Goal: Task Accomplishment & Management: Manage account settings

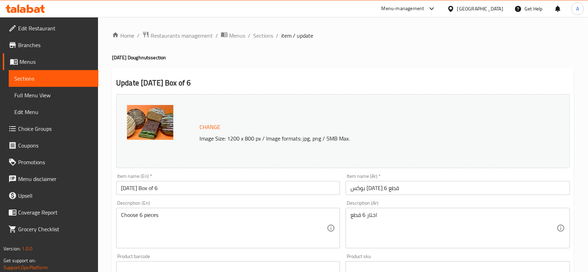
click at [39, 8] on icon at bounding box center [37, 10] width 6 height 6
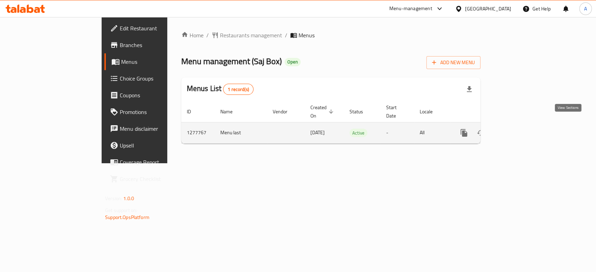
click at [518, 129] on icon "enhanced table" at bounding box center [514, 133] width 8 height 8
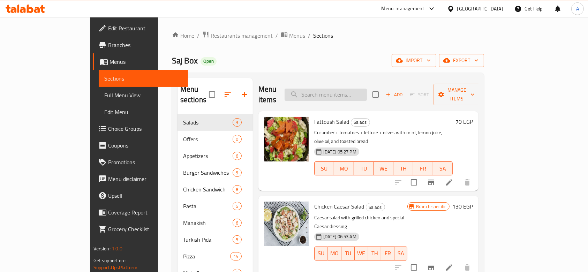
click at [367, 89] on input "search" at bounding box center [326, 95] width 82 height 12
paste input "برجر بيف"
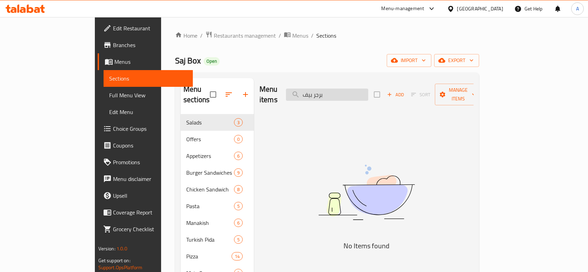
click at [345, 89] on input "برجر بيف" at bounding box center [327, 95] width 82 height 12
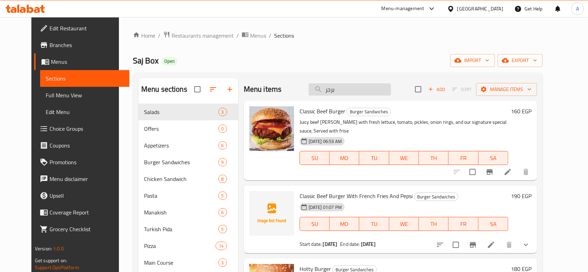
click at [339, 90] on input "برجر" at bounding box center [350, 89] width 82 height 12
paste input "سي"
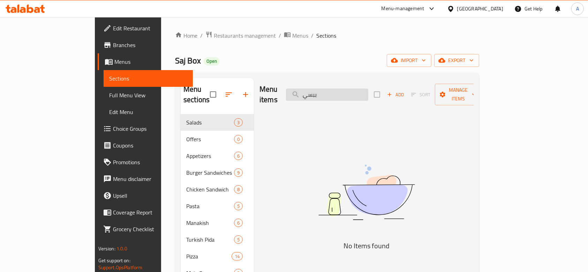
click at [351, 90] on input "ببسي" at bounding box center [327, 95] width 82 height 12
click at [344, 89] on input "ببسي" at bounding box center [327, 95] width 82 height 12
type input "ح"
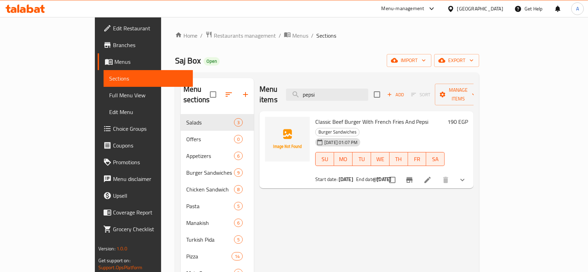
click at [467, 176] on icon "show more" at bounding box center [463, 180] width 8 height 8
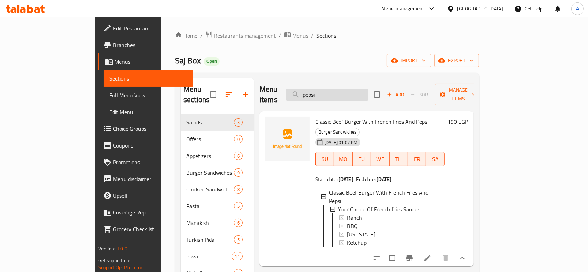
click at [356, 91] on input "pepsi" at bounding box center [327, 95] width 82 height 12
paste input "بطاطس"
type input "بطاطس"
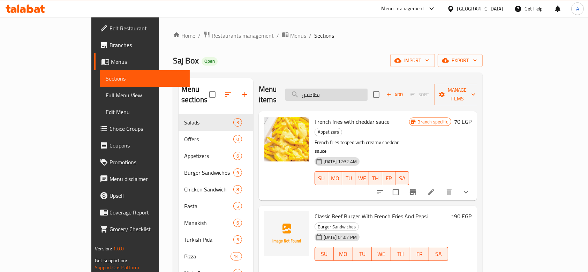
click at [368, 89] on input "بطاطس" at bounding box center [327, 95] width 82 height 12
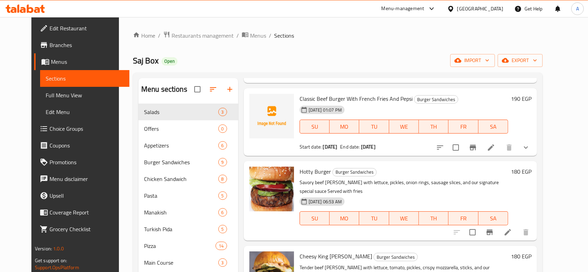
scroll to position [17, 0]
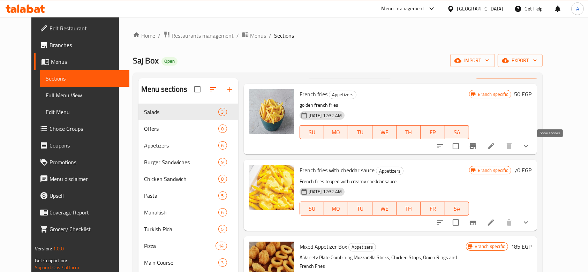
click at [531, 149] on icon "show more" at bounding box center [526, 146] width 8 height 8
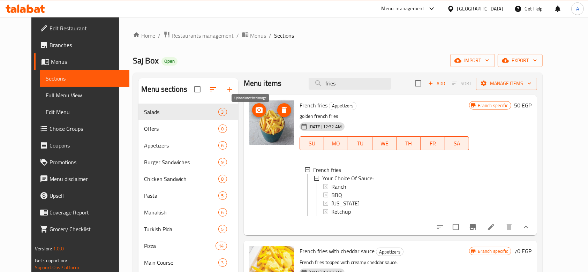
scroll to position [0, 0]
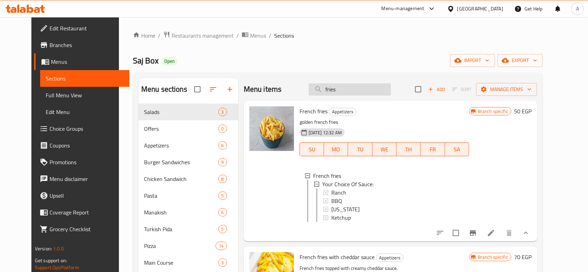
click at [363, 88] on input "fries" at bounding box center [350, 89] width 82 height 12
paste input "تشكن برجر"
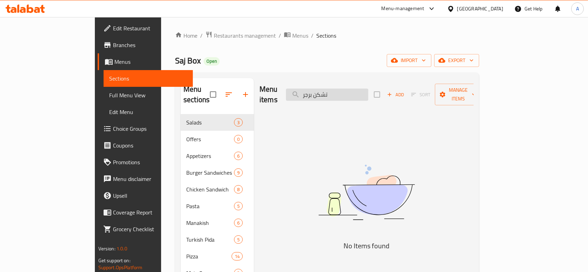
click at [335, 89] on input "تشكن برجر" at bounding box center [327, 95] width 82 height 12
click at [337, 90] on input "تشكن برجر" at bounding box center [327, 95] width 82 height 12
click at [342, 91] on input "تشكن برجر" at bounding box center [327, 95] width 82 height 12
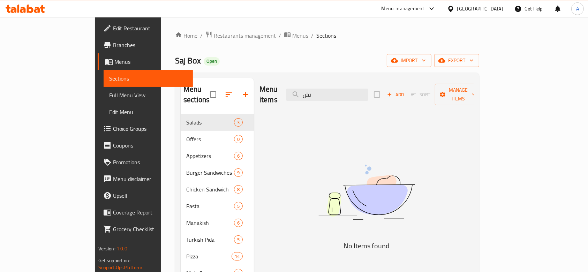
type input "ت"
type input "ؤ"
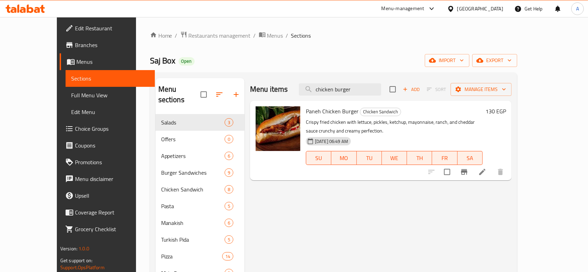
click at [328, 110] on span "Paneh Chicken Burger" at bounding box center [332, 111] width 53 height 10
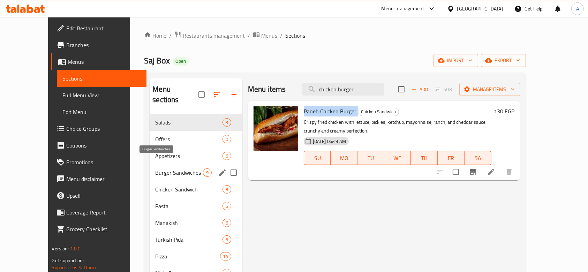
click at [163, 169] on span "Burger Sandwiches" at bounding box center [178, 173] width 47 height 8
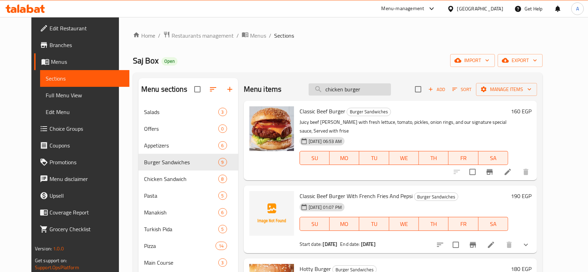
click at [356, 92] on input "chicken burger" at bounding box center [350, 89] width 82 height 12
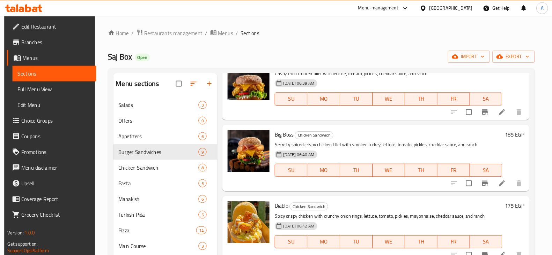
scroll to position [232, 0]
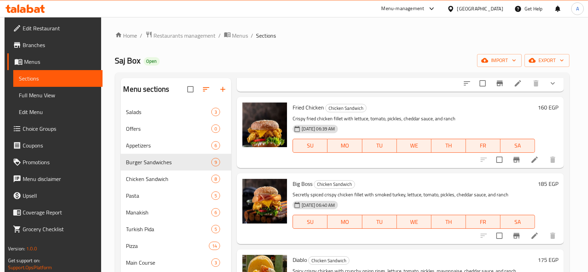
type input "chicken"
drag, startPoint x: 371, startPoint y: 108, endPoint x: 322, endPoint y: 109, distance: 49.2
click at [322, 109] on h6 "Fried Chicken Chicken Sandwich" at bounding box center [414, 108] width 243 height 10
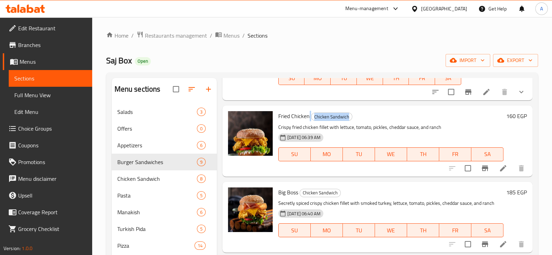
click at [309, 121] on h6 "Fried Chicken Chicken Sandwich" at bounding box center [390, 116] width 225 height 10
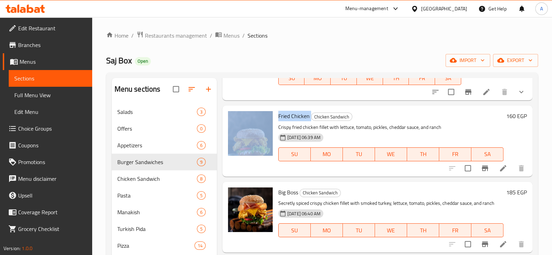
drag, startPoint x: 310, startPoint y: 116, endPoint x: 273, endPoint y: 119, distance: 37.1
click at [273, 119] on div "Fried Chicken Chicken Sandwich Crispy fried chicken fillet with lettuce, tomato…" at bounding box center [377, 141] width 304 height 65
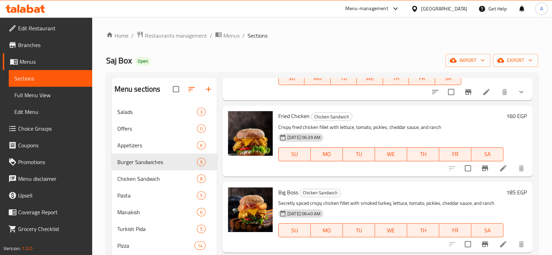
click at [330, 121] on div "Fried Chicken Chicken Sandwich Crispy fried chicken fillet with lettuce, tomato…" at bounding box center [390, 141] width 231 height 65
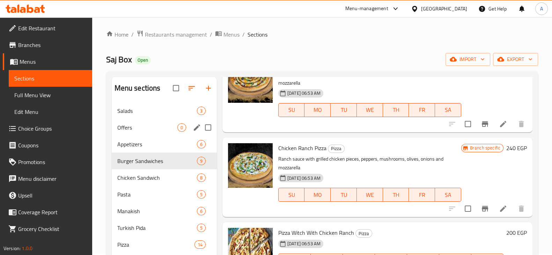
scroll to position [0, 0]
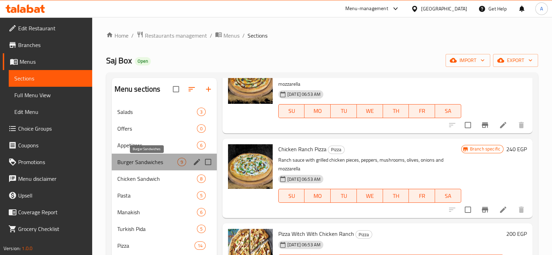
click at [168, 163] on span "Burger Sandwiches" at bounding box center [147, 162] width 60 height 8
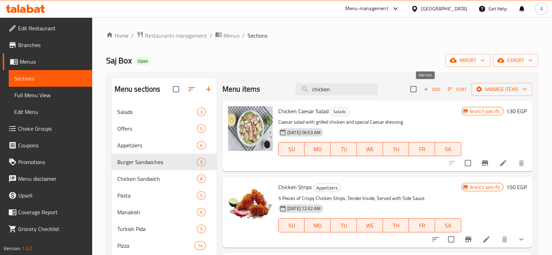
click at [429, 89] on span "Add" at bounding box center [431, 90] width 19 height 8
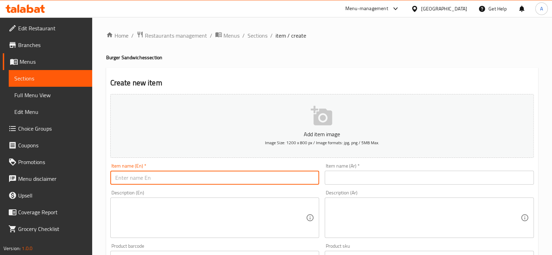
click at [229, 181] on input "text" at bounding box center [214, 178] width 209 height 14
click at [179, 177] on input "text" at bounding box center [214, 178] width 209 height 14
click at [379, 185] on div "Item name (Ar)   * Item name (Ar) *" at bounding box center [429, 178] width 215 height 35
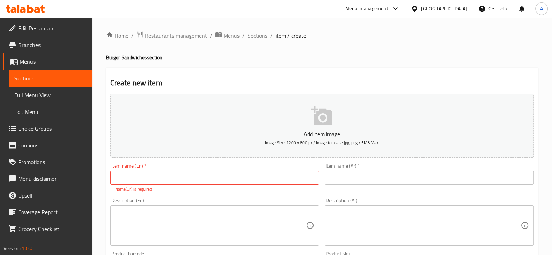
click at [386, 177] on input "text" at bounding box center [429, 178] width 209 height 14
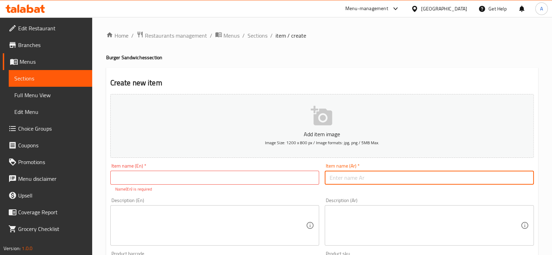
paste input "برجر بيف مع ببسي وبطاطس"
click at [394, 179] on input "برجر بيف مع ببسي وبطاطس" at bounding box center [429, 178] width 209 height 14
type input "برجر بيف مع ببسي وبطاطس"
click at [323, 179] on div "Item name (Ar)   * برجر بيف مع ببسي وبطاطس Item name (Ar) *" at bounding box center [429, 178] width 215 height 35
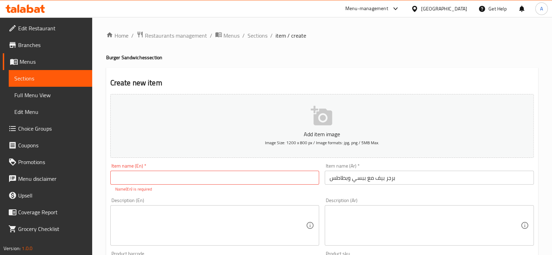
click at [325, 179] on input "برجر بيف مع ببسي وبطاطس" at bounding box center [429, 178] width 209 height 14
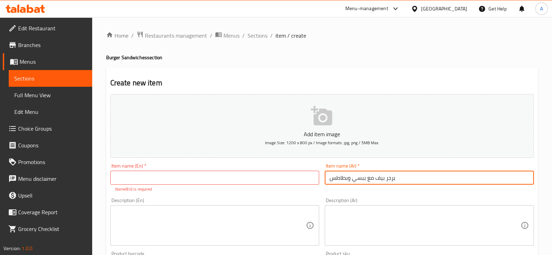
click at [325, 179] on input "برجر بيف مع ببسي وبطاطس" at bounding box center [429, 178] width 209 height 14
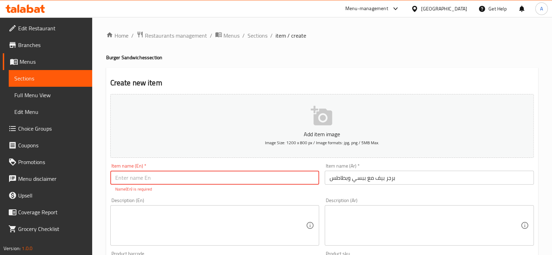
click at [278, 179] on input "text" at bounding box center [214, 178] width 209 height 14
type input "خ"
type input "offer 1"
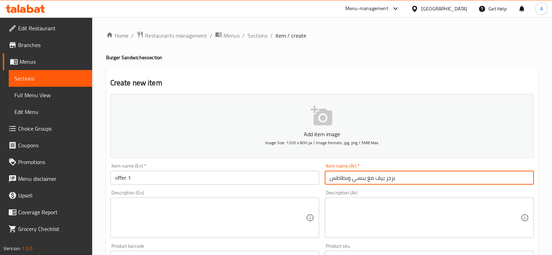
click at [422, 181] on input "برجر بيف مع ببسي وبطاطس" at bounding box center [429, 178] width 209 height 14
drag, startPoint x: 419, startPoint y: 178, endPoint x: 361, endPoint y: 180, distance: 58.0
click at [361, 180] on input "برجر بيف مع ببسي وبطاطس" at bounding box center [429, 178] width 209 height 14
click at [381, 176] on input "برجر بيف مع ببسي وبطاطس" at bounding box center [429, 178] width 209 height 14
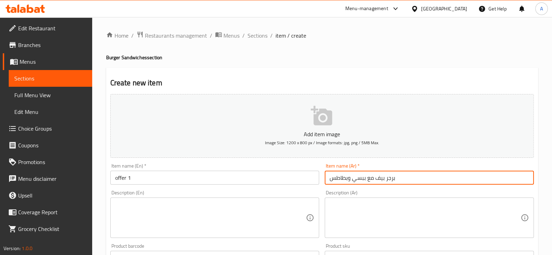
click at [383, 179] on input "برجر بيف مع ببسي وبطاطس" at bounding box center [429, 178] width 209 height 14
click at [406, 182] on input "برجر بيف مع ببسي وبطاطس" at bounding box center [429, 178] width 209 height 14
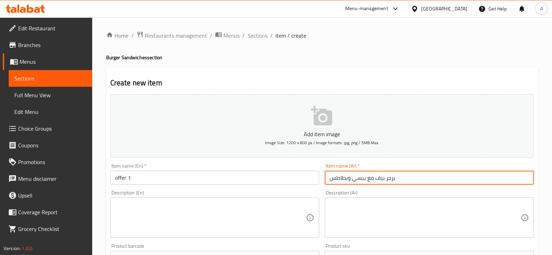
click at [401, 176] on input "برجر بيف مع ببسي وبطاطس" at bounding box center [429, 178] width 209 height 14
click at [400, 172] on input "برجر بيف مع ببسي وبطاطس" at bounding box center [429, 178] width 209 height 14
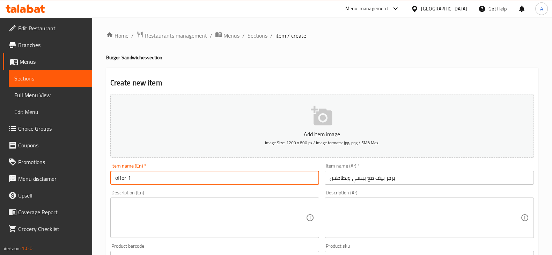
click at [246, 175] on input "offer 1" at bounding box center [214, 178] width 209 height 14
click at [423, 179] on input "برجر بيف مع ببسي وبطاطس" at bounding box center [429, 178] width 209 height 14
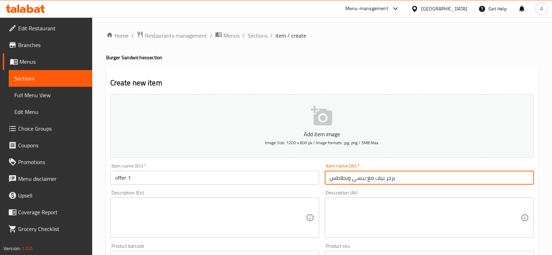
click at [358, 179] on input "برجر بيف مع ببسي وبطاطس" at bounding box center [429, 178] width 209 height 14
click at [326, 178] on input "برجر بيف مع ببسي وبطاطس" at bounding box center [429, 178] width 209 height 14
type input "برجر بيف مع ببسي وبطاطس"
click at [317, 183] on input "offer 1" at bounding box center [214, 178] width 209 height 14
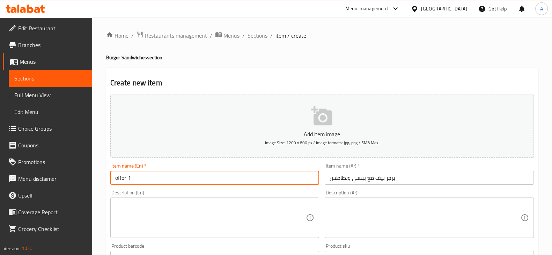
click at [179, 180] on input "offer 1" at bounding box center [214, 178] width 209 height 14
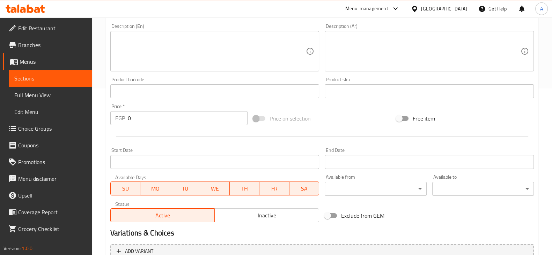
scroll to position [237, 0]
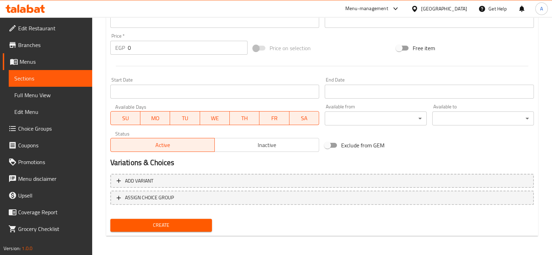
click at [262, 95] on input "Start Date" at bounding box center [214, 92] width 209 height 14
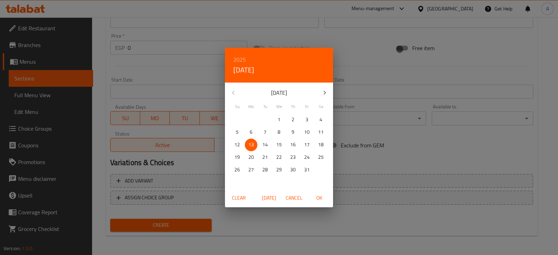
click at [251, 144] on p "13" at bounding box center [252, 145] width 6 height 9
click at [323, 199] on span "OK" at bounding box center [319, 198] width 17 height 9
type input "13-10-2025"
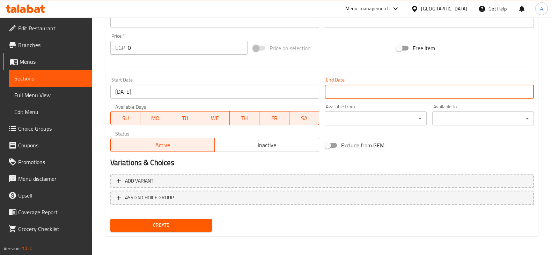
click at [355, 96] on input "Start Date" at bounding box center [429, 92] width 209 height 14
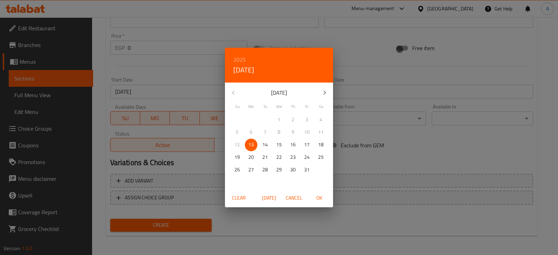
click at [331, 89] on button "button" at bounding box center [325, 92] width 17 height 17
click at [328, 89] on icon "button" at bounding box center [325, 93] width 8 height 8
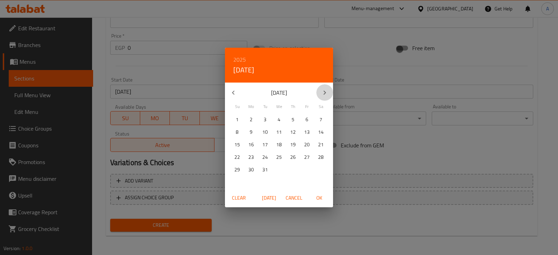
click at [328, 89] on icon "button" at bounding box center [325, 93] width 8 height 8
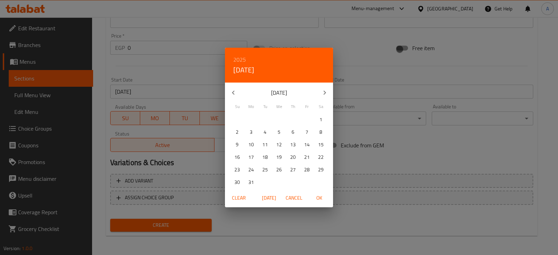
click at [328, 89] on icon "button" at bounding box center [325, 93] width 8 height 8
click at [294, 169] on p "31" at bounding box center [293, 170] width 6 height 9
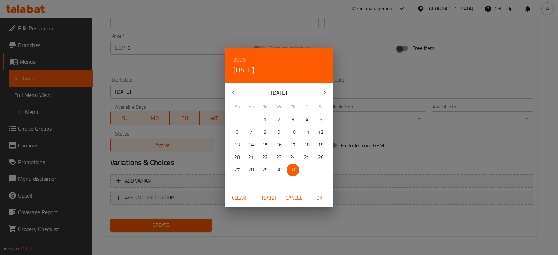
click at [319, 197] on span "OK" at bounding box center [319, 198] width 17 height 9
type input "31-12-2026"
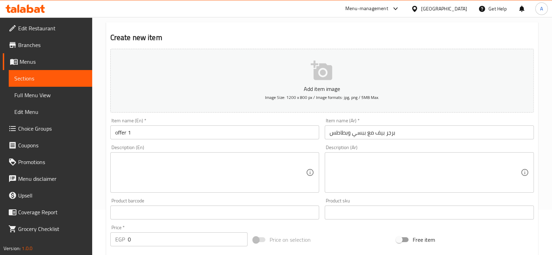
scroll to position [87, 0]
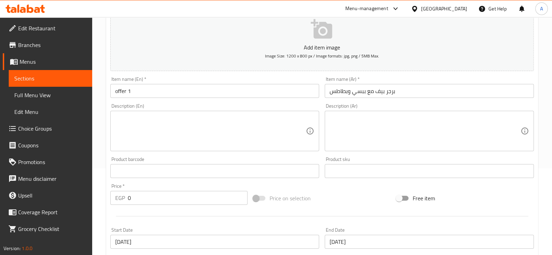
click at [224, 98] on div "Item name (En)   * offer 1 Item name (En) *" at bounding box center [215, 87] width 215 height 27
click at [224, 91] on input "offer 1" at bounding box center [214, 91] width 209 height 14
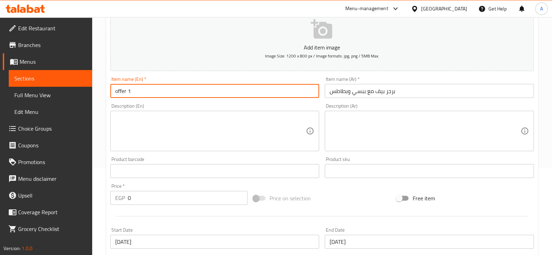
click at [235, 141] on textarea at bounding box center [210, 131] width 191 height 33
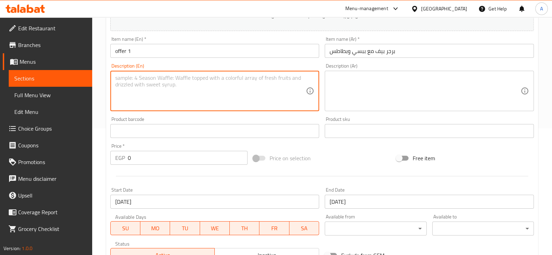
scroll to position [174, 0]
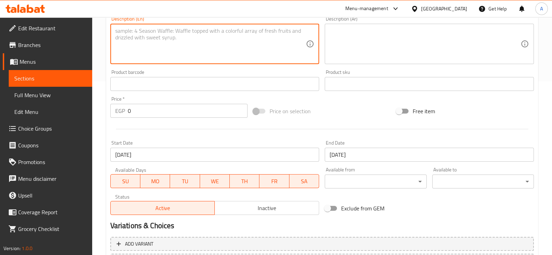
click at [207, 109] on input "0" at bounding box center [188, 111] width 120 height 14
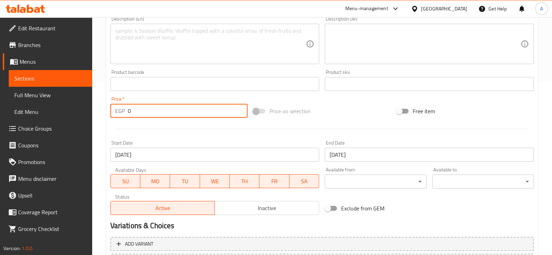
click at [207, 109] on input "0" at bounding box center [188, 111] width 120 height 14
type input "190"
click at [305, 206] on span "Inactive" at bounding box center [266, 208] width 99 height 10
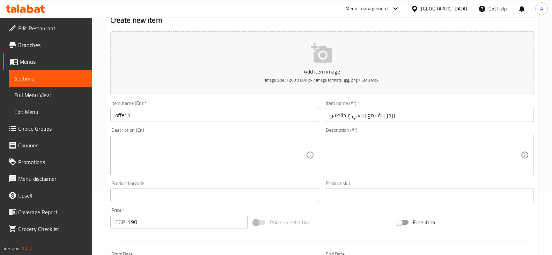
scroll to position [0, 0]
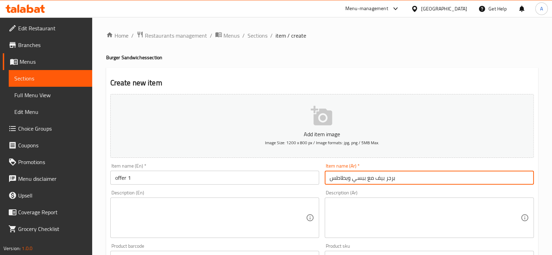
drag, startPoint x: 401, startPoint y: 181, endPoint x: 381, endPoint y: 182, distance: 19.2
click at [381, 182] on input "برجر بيف مع ببسي وبطاطس" at bounding box center [429, 178] width 209 height 14
click at [383, 183] on input "برجر بيف مع ببسي وبطاطس" at bounding box center [429, 178] width 209 height 14
drag, startPoint x: 379, startPoint y: 182, endPoint x: 397, endPoint y: 182, distance: 18.1
click at [397, 182] on input "برجر بيف مع ببسي وبطاطس" at bounding box center [429, 178] width 209 height 14
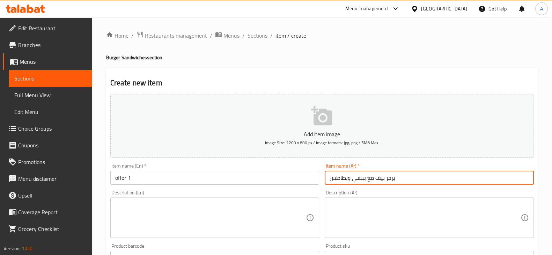
click at [392, 180] on input "برجر بيف مع ببسي وبطاطس" at bounding box center [429, 178] width 209 height 14
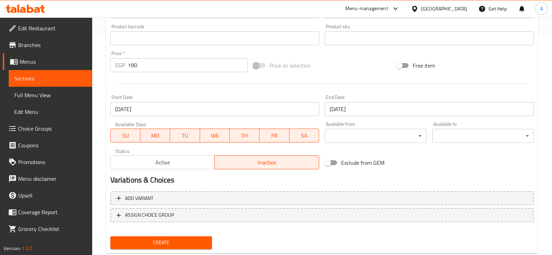
scroll to position [194, 0]
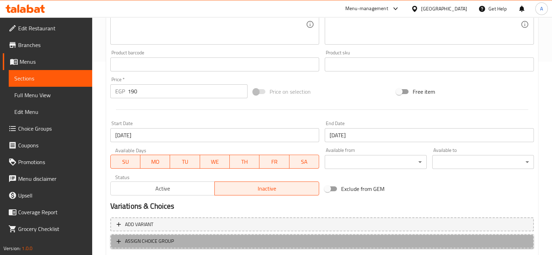
click at [214, 242] on span "ASSIGN CHOICE GROUP" at bounding box center [322, 241] width 411 height 9
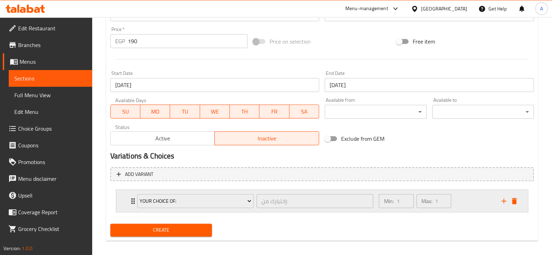
scroll to position [249, 0]
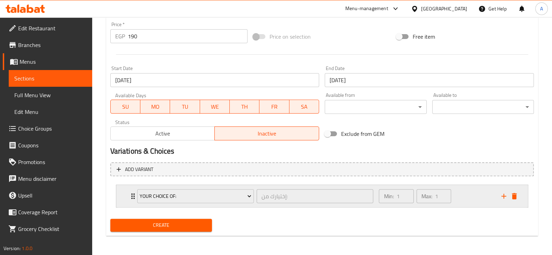
click at [134, 196] on div "Your Choice Of: إختيارك من: ​" at bounding box center [255, 196] width 245 height 22
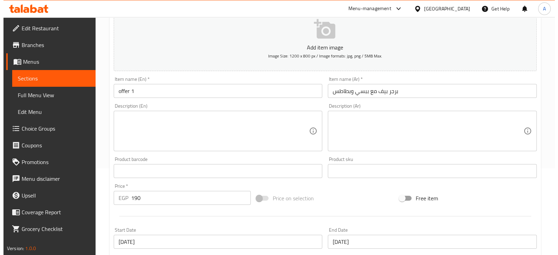
scroll to position [0, 0]
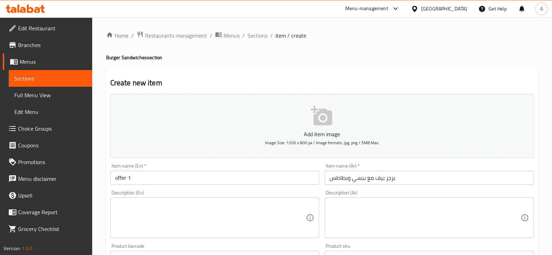
click at [42, 59] on span "Menus" at bounding box center [53, 62] width 67 height 8
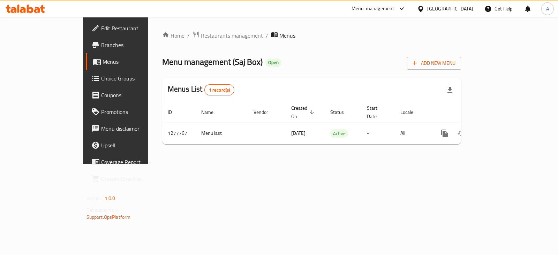
click at [24, 8] on icon at bounding box center [23, 10] width 6 height 6
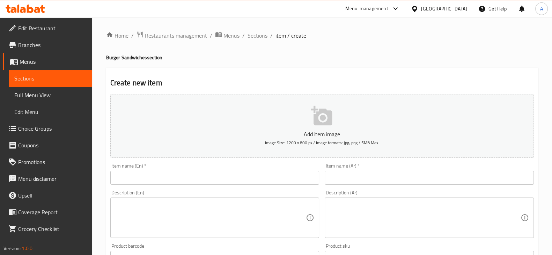
click at [22, 77] on span "Sections" at bounding box center [50, 78] width 72 height 8
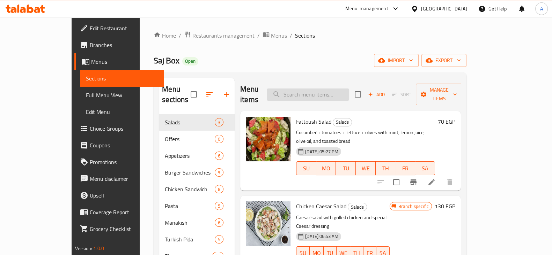
click at [319, 94] on input "search" at bounding box center [308, 95] width 82 height 12
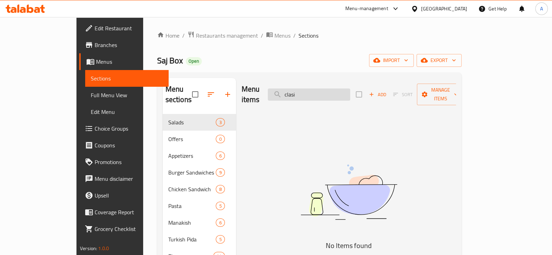
type input "clas"
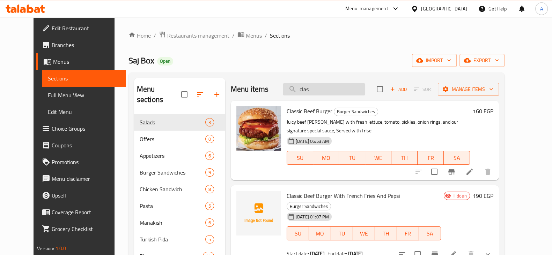
click at [365, 87] on input "clas" at bounding box center [324, 89] width 82 height 12
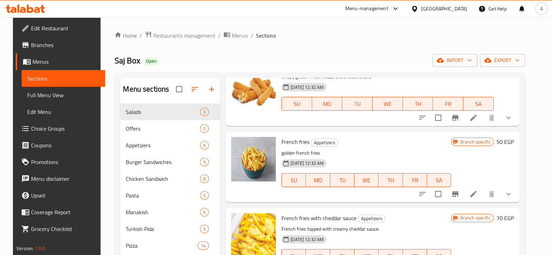
scroll to position [87, 0]
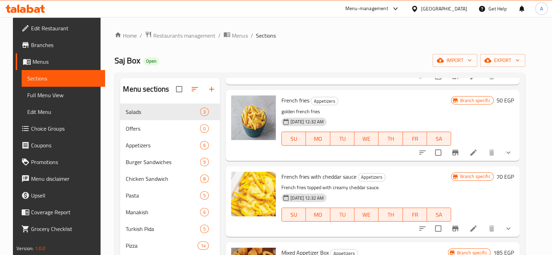
type input "fri"
click at [512, 153] on icon "show more" at bounding box center [508, 153] width 8 height 8
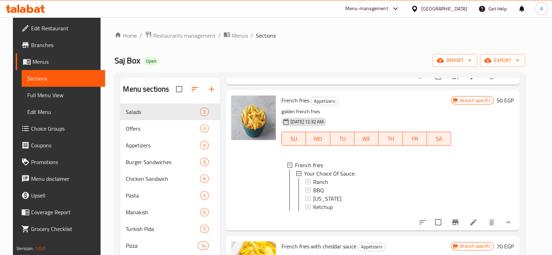
scroll to position [1, 0]
click at [361, 183] on div "Ranch" at bounding box center [379, 181] width 132 height 8
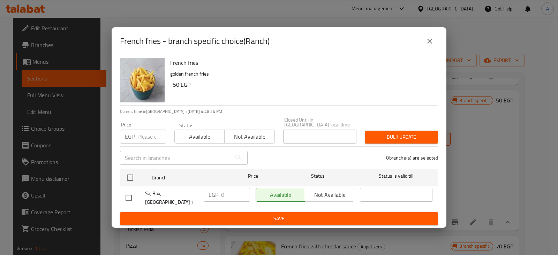
click at [434, 50] on button "close" at bounding box center [430, 41] width 17 height 17
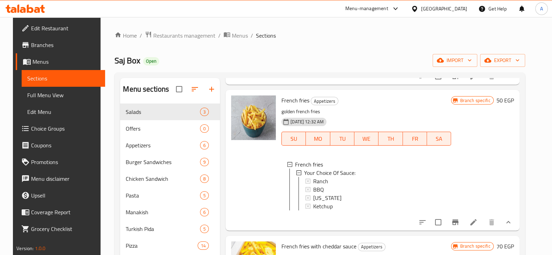
click at [322, 184] on span "Ranch" at bounding box center [320, 181] width 15 height 8
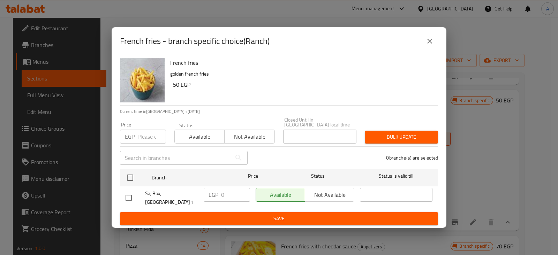
click at [432, 45] on icon "close" at bounding box center [430, 41] width 8 height 8
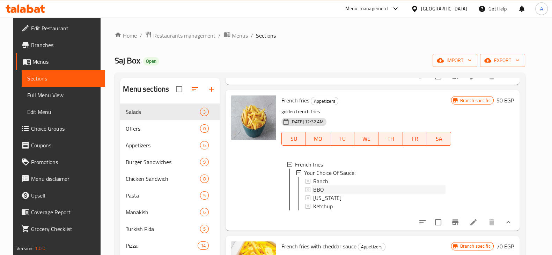
click at [350, 189] on div "BBQ" at bounding box center [379, 190] width 132 height 8
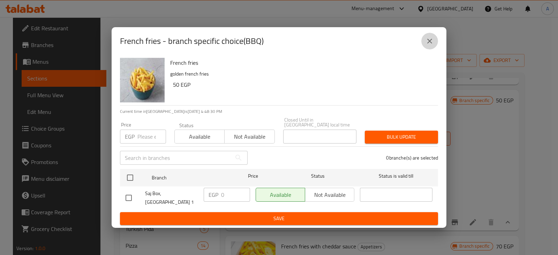
click at [432, 45] on icon "close" at bounding box center [430, 41] width 8 height 8
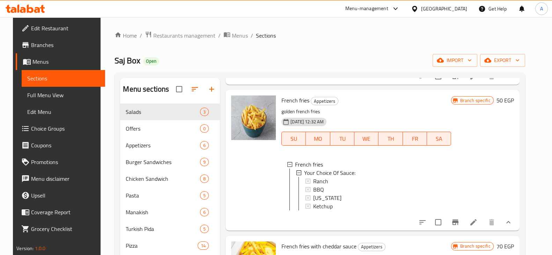
drag, startPoint x: 432, startPoint y: 48, endPoint x: 485, endPoint y: 156, distance: 119.9
click at [485, 151] on div "Branch specific 50 EGP" at bounding box center [482, 160] width 62 height 129
click at [334, 197] on div "Texas" at bounding box center [379, 198] width 132 height 8
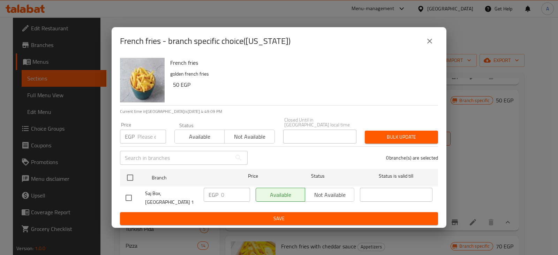
click at [428, 45] on icon "close" at bounding box center [430, 41] width 8 height 8
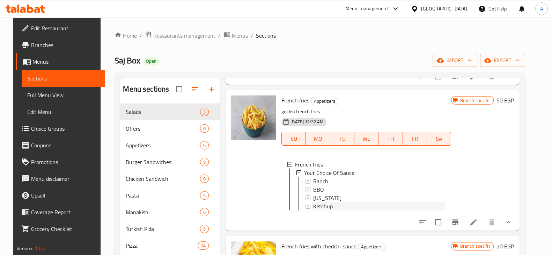
click at [336, 205] on div "Ketchup" at bounding box center [379, 206] width 132 height 8
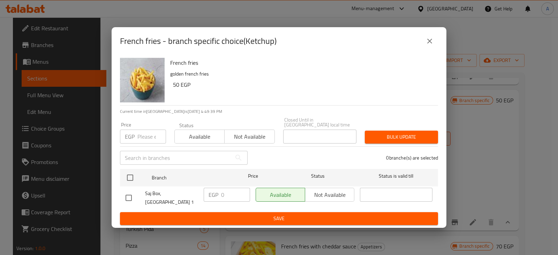
drag, startPoint x: 433, startPoint y: 43, endPoint x: 432, endPoint y: 46, distance: 3.9
click at [433, 43] on icon "close" at bounding box center [430, 41] width 8 height 8
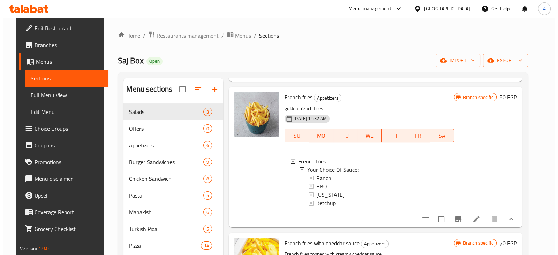
scroll to position [87, 0]
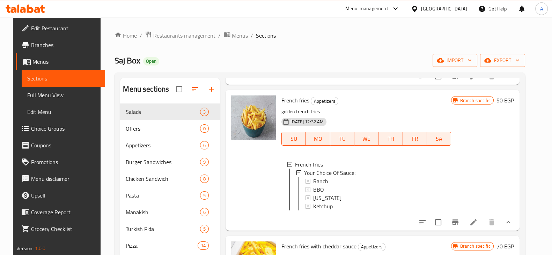
click at [41, 59] on span "Menus" at bounding box center [65, 62] width 67 height 8
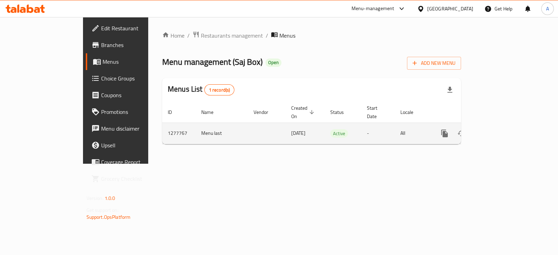
click at [162, 126] on td "1277767" at bounding box center [179, 133] width 34 height 21
click at [162, 127] on td "1277767" at bounding box center [179, 133] width 34 height 21
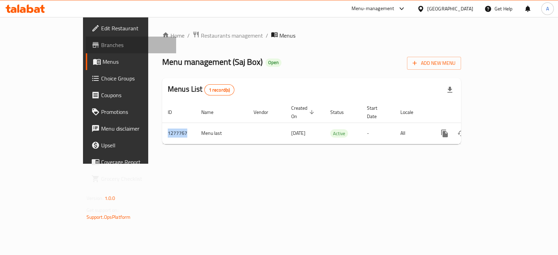
click at [101, 45] on span "Branches" at bounding box center [135, 45] width 69 height 8
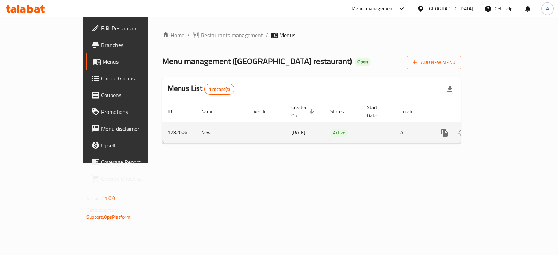
click at [498, 130] on icon "enhanced table" at bounding box center [495, 133] width 6 height 6
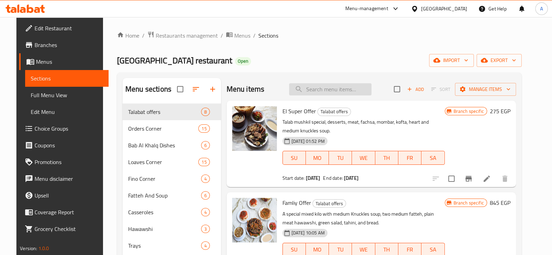
click at [326, 87] on input "search" at bounding box center [330, 89] width 82 height 12
click at [354, 95] on input "search" at bounding box center [330, 89] width 82 height 12
paste input "عرض التقيل"
type input "عرض التقيل"
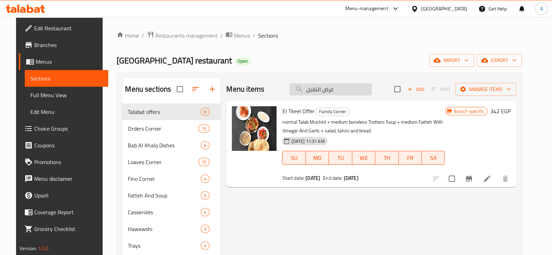
click at [347, 84] on input "عرض التقيل" at bounding box center [330, 89] width 82 height 12
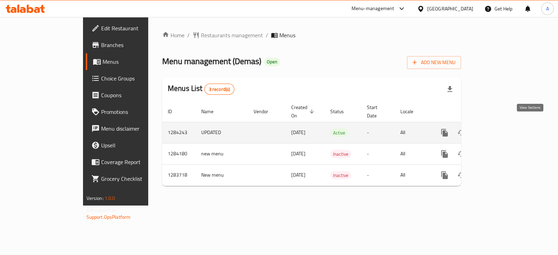
click at [504, 130] on link "enhanced table" at bounding box center [495, 133] width 17 height 17
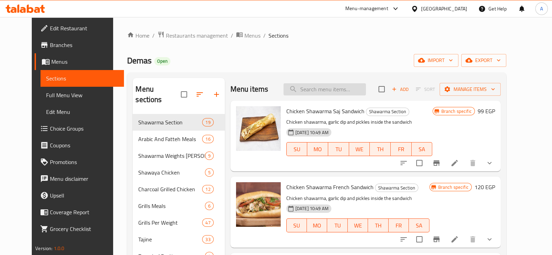
click at [329, 92] on input "search" at bounding box center [324, 89] width 82 height 12
type input "خ"
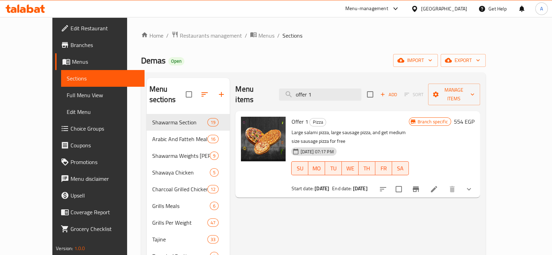
click at [343, 96] on div "Menu items offer 1 Add Sort Manage items" at bounding box center [357, 94] width 244 height 33
click at [344, 93] on input "offer 1" at bounding box center [320, 95] width 82 height 12
type input "o"
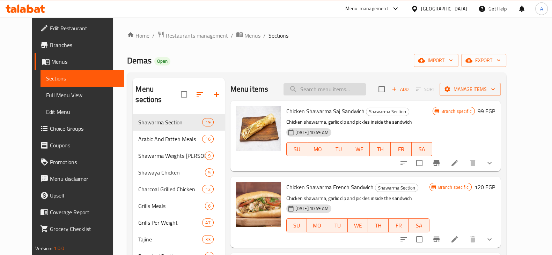
paste input "سندويش بطاطس سوري"
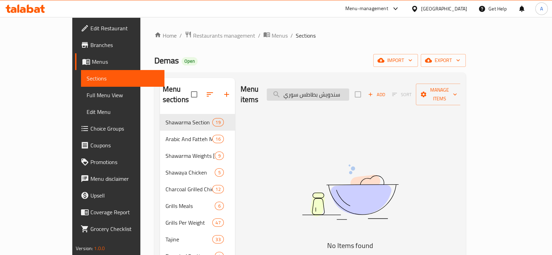
click at [349, 91] on input "سندويش بطاطس سوري" at bounding box center [308, 95] width 82 height 12
click at [321, 89] on input "بطاطس سوري" at bounding box center [308, 95] width 82 height 12
type input "بطاطس سوري"
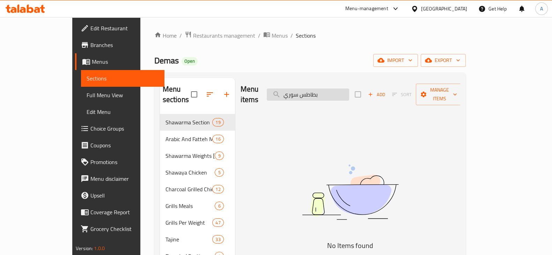
click at [349, 89] on input "بطاطس سوري" at bounding box center [308, 95] width 82 height 12
type input "خ"
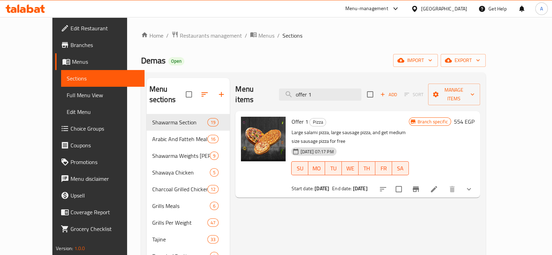
type input "offer 1"
click at [477, 181] on button "show more" at bounding box center [468, 189] width 17 height 17
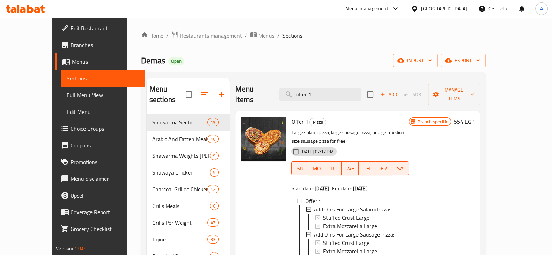
scroll to position [43, 0]
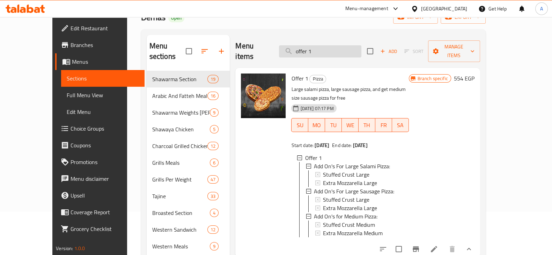
click at [344, 45] on input "offer 1" at bounding box center [320, 51] width 82 height 12
click at [319, 53] on div "Menu items offer 1 Add Sort Manage items" at bounding box center [357, 51] width 244 height 33
click at [321, 46] on input "offer 1" at bounding box center [320, 51] width 82 height 12
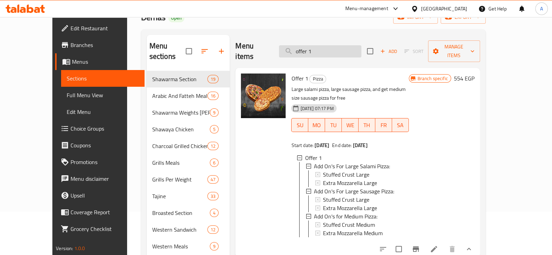
click at [321, 46] on input "offer 1" at bounding box center [320, 51] width 82 height 12
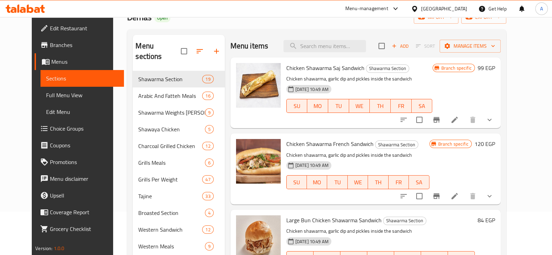
click at [351, 54] on div "Menu items Add Sort Manage items" at bounding box center [365, 46] width 270 height 23
click at [351, 50] on input "search" at bounding box center [324, 46] width 82 height 12
paste input "ندويش بطاطس سوري"
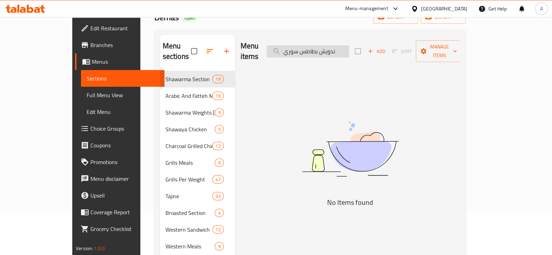
click at [349, 46] on input "ندويش بطاطس سوري" at bounding box center [308, 51] width 82 height 12
click at [321, 48] on input "بطاطس سوري" at bounding box center [308, 51] width 82 height 12
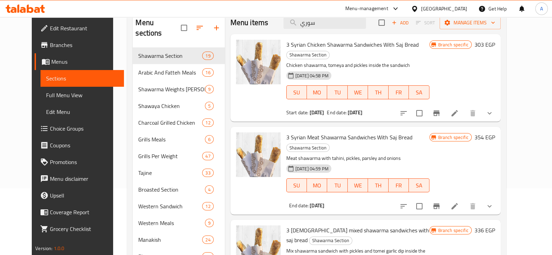
scroll to position [0, 0]
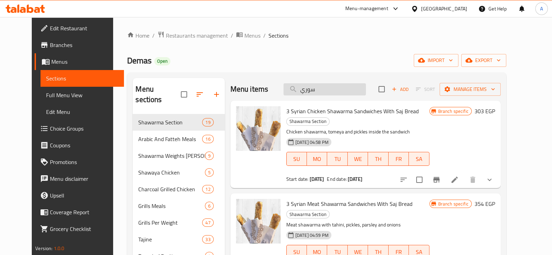
click at [357, 86] on input "سوري" at bounding box center [324, 89] width 82 height 12
click at [351, 90] on input "سوري" at bounding box center [324, 89] width 82 height 12
type input "ح"
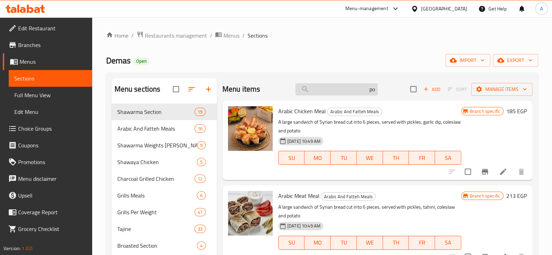
type input "p"
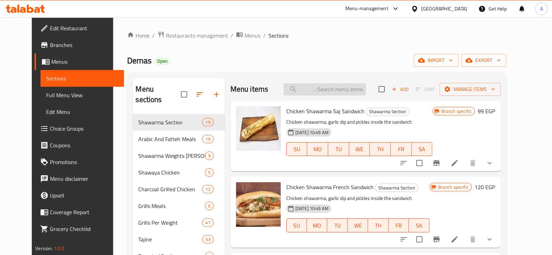
click at [351, 90] on input "search" at bounding box center [324, 89] width 82 height 12
click at [347, 86] on input "search" at bounding box center [324, 89] width 82 height 12
click at [498, 163] on button "show more" at bounding box center [489, 163] width 17 height 17
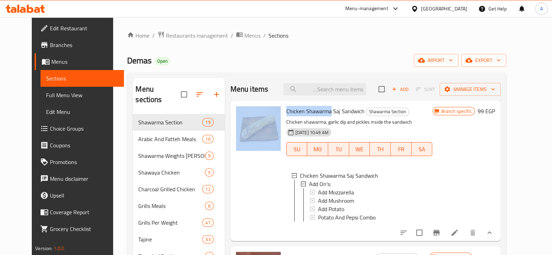
drag, startPoint x: 322, startPoint y: 111, endPoint x: 273, endPoint y: 114, distance: 49.0
click at [273, 114] on div "Chicken Shawarma Saj Sandwich Shawarma Section Chicken shawarma, garlic dip and…" at bounding box center [365, 171] width 265 height 135
copy div "Chicken Shawarma"
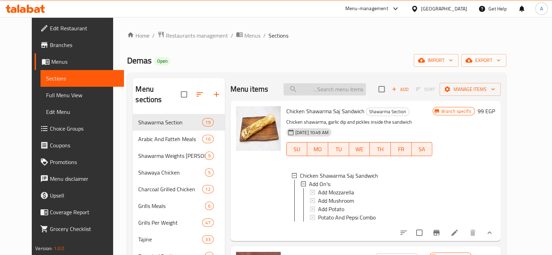
click at [350, 87] on input "search" at bounding box center [324, 89] width 82 height 12
paste input "Chicken Shawarma"
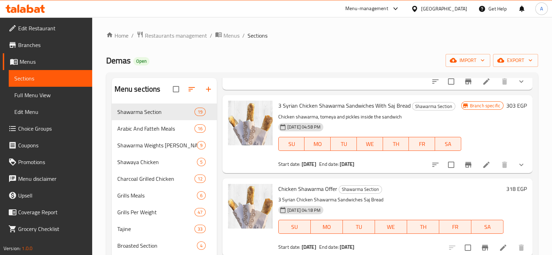
scroll to position [87, 0]
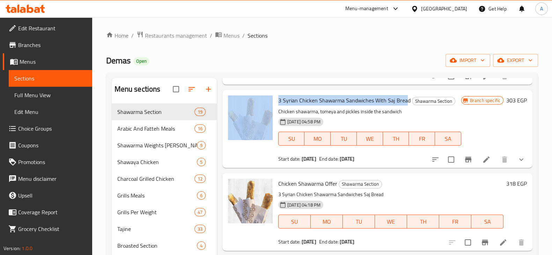
drag, startPoint x: 405, startPoint y: 99, endPoint x: 274, endPoint y: 99, distance: 130.2
click at [274, 99] on div "3 Syrian Chicken Shawarma Sandwiches With Saj Bread Shawarma Section Chicken sh…" at bounding box center [377, 129] width 304 height 72
click at [290, 99] on span "3 Syrian Chicken Shawarma Sandwiches With Saj Bread" at bounding box center [344, 100] width 132 height 10
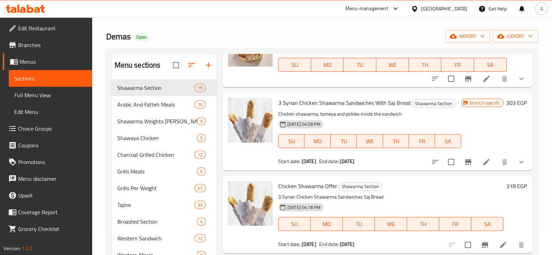
scroll to position [0, 0]
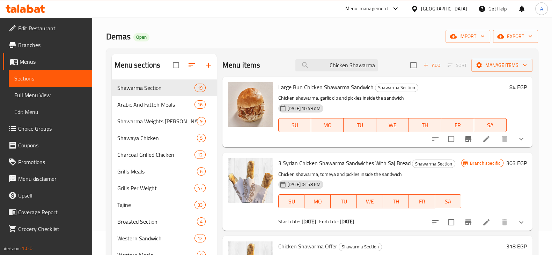
click at [336, 72] on div "Menu items Chicken Shawarma Add Sort Manage items" at bounding box center [377, 65] width 310 height 23
click at [340, 63] on input "Chicken Shawarma" at bounding box center [336, 65] width 82 height 12
click at [370, 64] on input "Chicken Shawarma" at bounding box center [336, 65] width 82 height 12
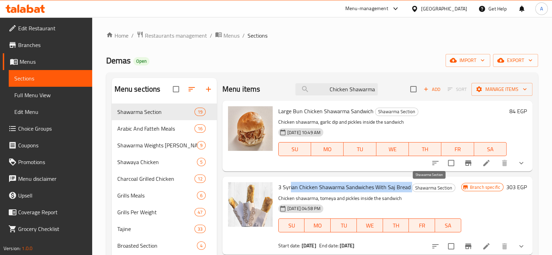
drag, startPoint x: 291, startPoint y: 186, endPoint x: 411, endPoint y: 190, distance: 120.5
click at [411, 190] on h6 "3 Syrian Chicken Shawarma Sandwiches With Saj Bread Shawarma Section" at bounding box center [369, 188] width 183 height 10
click at [400, 187] on span "3 Syrian Chicken Shawarma Sandwiches With Saj Bread" at bounding box center [344, 187] width 132 height 10
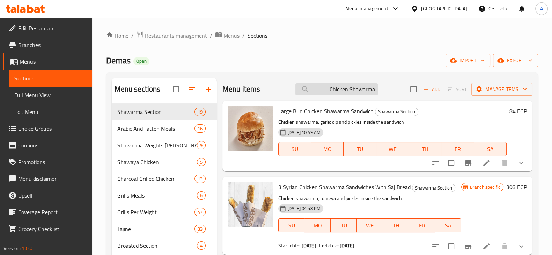
click at [356, 88] on input "Chicken Shawarma" at bounding box center [336, 89] width 82 height 12
click at [365, 92] on input "Chicken" at bounding box center [336, 89] width 82 height 12
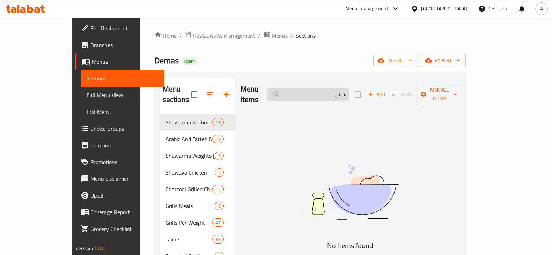
type input "س"
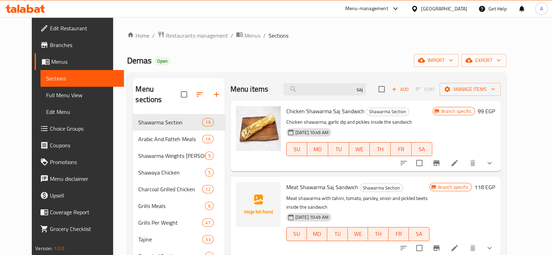
type input "saj"
click at [498, 168] on button "show more" at bounding box center [489, 163] width 17 height 17
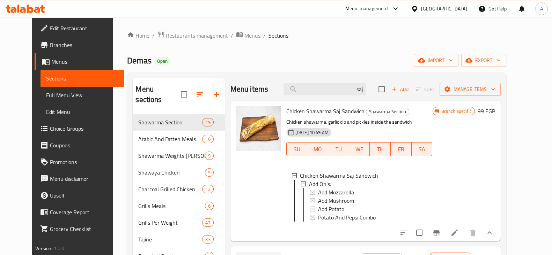
click at [306, 112] on span "Chicken Shawarma Saj Sandwich" at bounding box center [325, 111] width 78 height 10
click at [365, 88] on input "saj" at bounding box center [324, 89] width 82 height 12
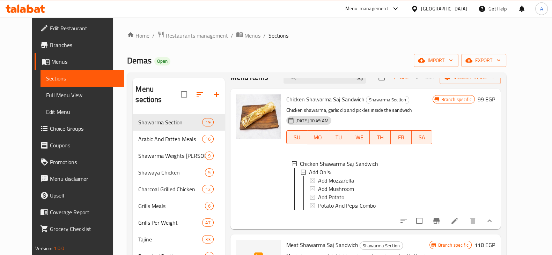
scroll to position [43, 0]
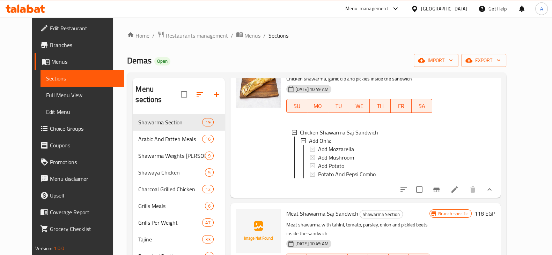
click at [459, 194] on icon at bounding box center [454, 190] width 8 height 8
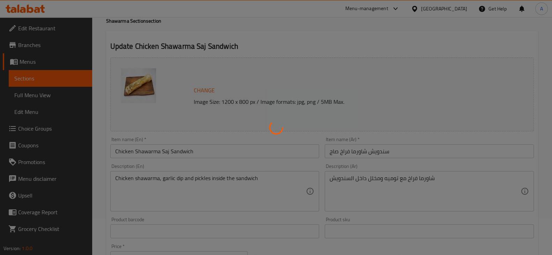
scroll to position [87, 0]
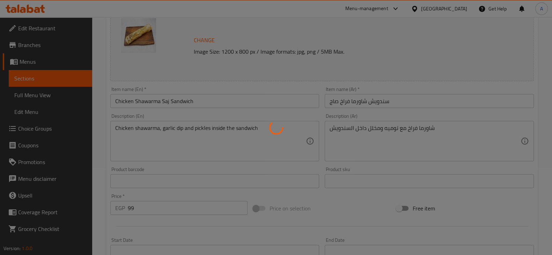
type input "الإضافات:"
type input "0"
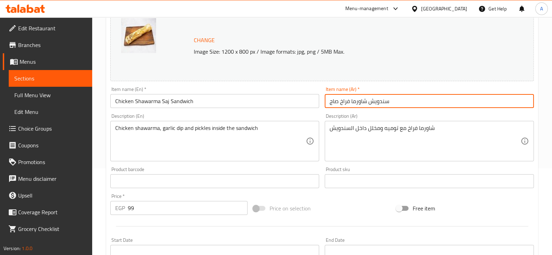
click at [387, 104] on input "سندويش شاورما فراخ صاج" at bounding box center [429, 101] width 209 height 14
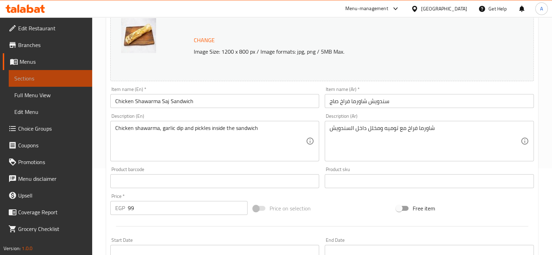
click at [52, 79] on span "Sections" at bounding box center [50, 78] width 72 height 8
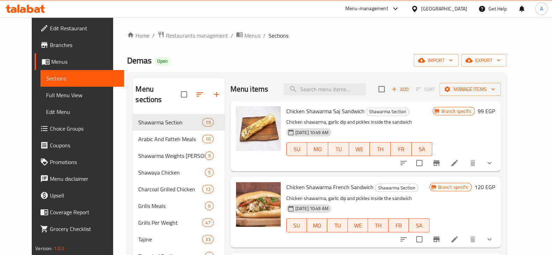
click at [296, 112] on span "Chicken Shawarma Saj Sandwich" at bounding box center [325, 111] width 78 height 10
click at [312, 112] on span "Chicken Shawarma Saj Sandwich" at bounding box center [325, 111] width 78 height 10
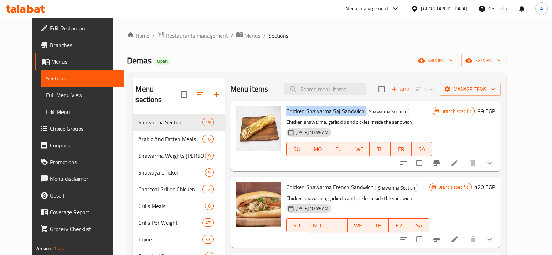
click at [312, 112] on span "Chicken Shawarma Saj Sandwich" at bounding box center [325, 111] width 78 height 10
click at [315, 109] on span "Chicken Shawarma Saj Sandwich" at bounding box center [325, 111] width 78 height 10
click at [315, 108] on span "Chicken Shawarma Saj Sandwich" at bounding box center [325, 111] width 78 height 10
click at [318, 108] on span "Chicken Shawarma Saj Sandwich" at bounding box center [325, 111] width 78 height 10
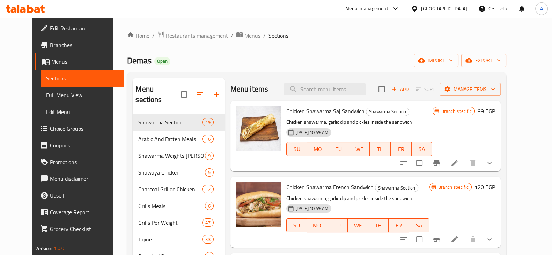
drag, startPoint x: 329, startPoint y: 108, endPoint x: 335, endPoint y: 106, distance: 6.8
click at [331, 108] on span "Chicken Shawarma Saj Sandwich" at bounding box center [325, 111] width 78 height 10
click at [336, 109] on span "Chicken Shawarma Saj Sandwich" at bounding box center [325, 111] width 78 height 10
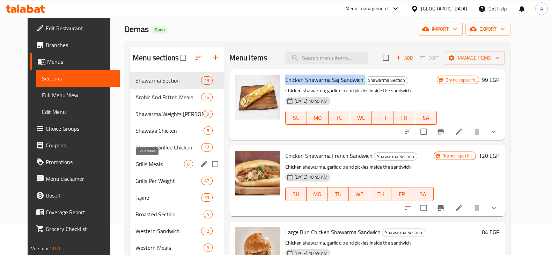
scroll to position [43, 0]
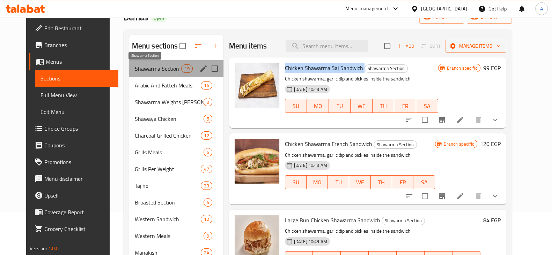
click at [156, 71] on span "Shawarma Section" at bounding box center [158, 69] width 47 height 8
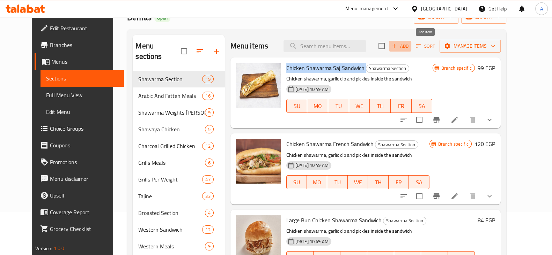
click at [409, 50] on span "Add" at bounding box center [400, 46] width 19 height 8
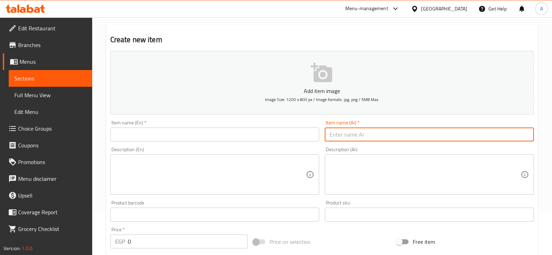
click at [369, 134] on input "text" at bounding box center [429, 135] width 209 height 14
paste input "العرض الاول"
type input "العرض الاول"
click at [265, 133] on input "text" at bounding box center [214, 135] width 209 height 14
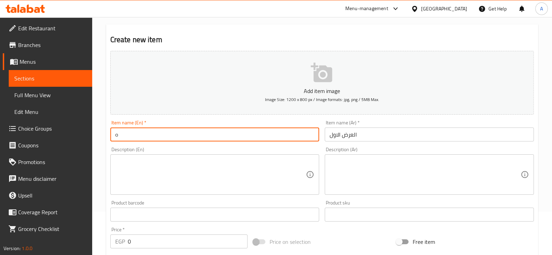
type input "offer 1"
click at [382, 168] on textarea at bounding box center [424, 174] width 191 height 33
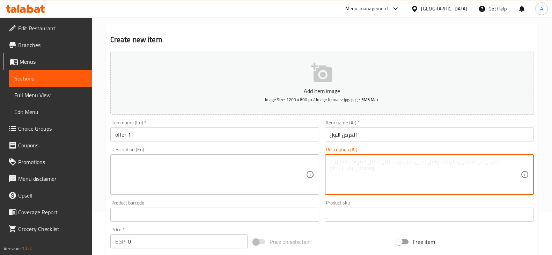
paste textarea "سندويش بطاطس سوري + سندويش شاورما فراخ سوري"
click at [369, 168] on textarea "سندويش بطاطس سوري + سندويش شاورما فراخ سوري" at bounding box center [424, 174] width 191 height 33
type textarea "سندويش بطاطس سوري + سندويش شاورما فراخ سوري"
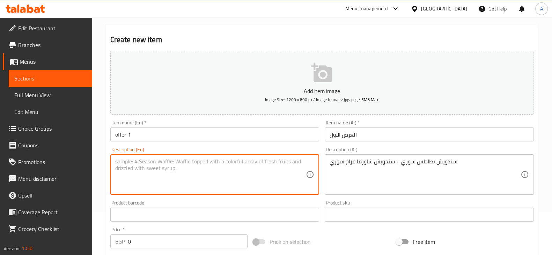
click at [243, 177] on textarea at bounding box center [210, 174] width 191 height 33
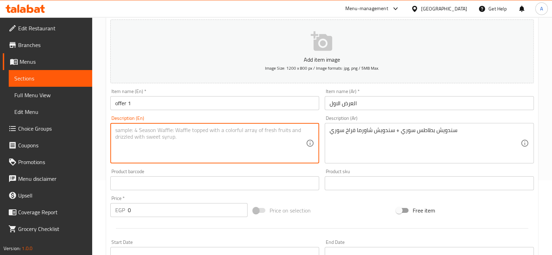
scroll to position [87, 0]
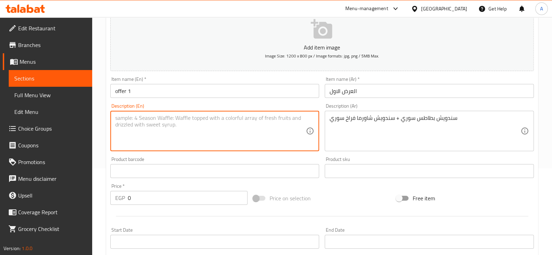
click at [186, 200] on input "0" at bounding box center [188, 198] width 120 height 14
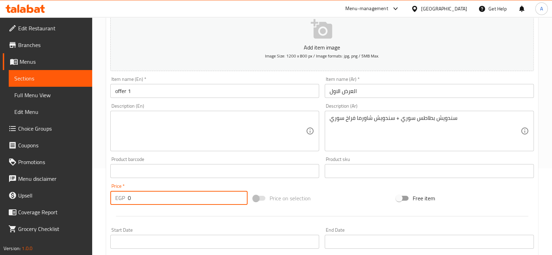
click at [186, 200] on input "0" at bounding box center [188, 198] width 120 height 14
click at [170, 197] on input "0" at bounding box center [188, 198] width 120 height 14
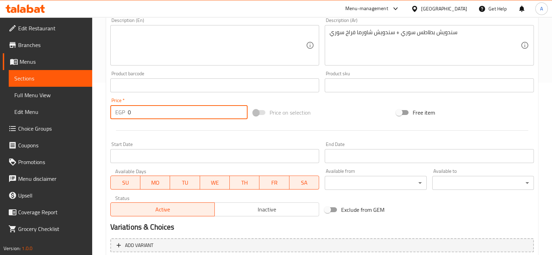
scroll to position [174, 0]
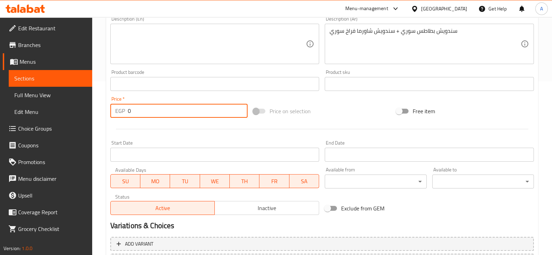
click at [193, 154] on input "Start Date" at bounding box center [214, 155] width 209 height 14
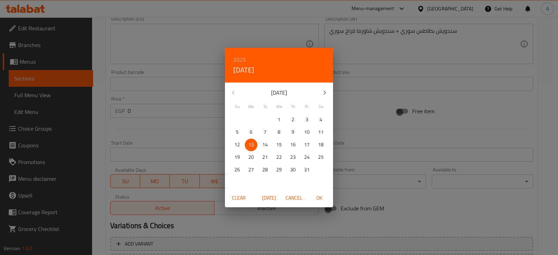
drag, startPoint x: 498, startPoint y: 161, endPoint x: 483, endPoint y: 162, distance: 15.4
click at [498, 161] on div "2025 Mon, Oct 13 October 2025 Su Mo Tu We Th Fr Sa 28 29 30 1 2 3 4 5 6 7 8 9 1…" at bounding box center [279, 127] width 558 height 255
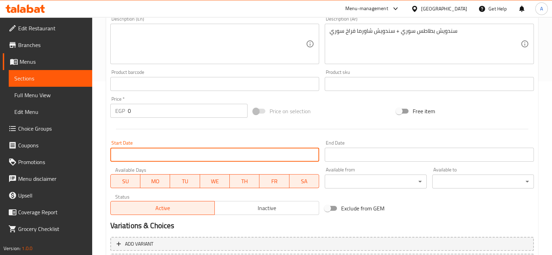
click at [265, 212] on span "Inactive" at bounding box center [266, 208] width 99 height 10
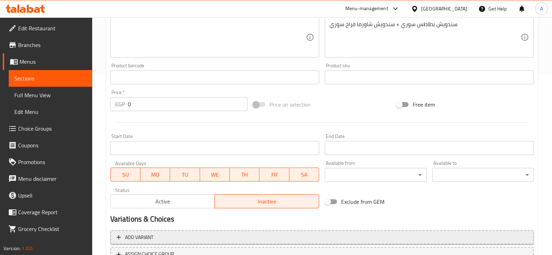
scroll to position [237, 0]
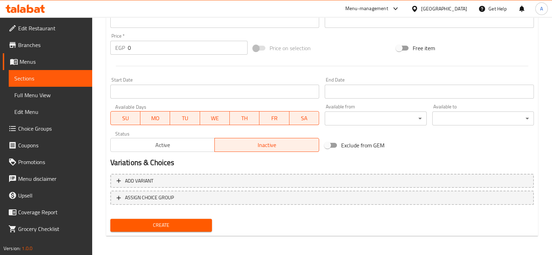
click at [354, 221] on div "Create" at bounding box center [322, 225] width 429 height 18
click at [45, 78] on span "Sections" at bounding box center [50, 78] width 72 height 8
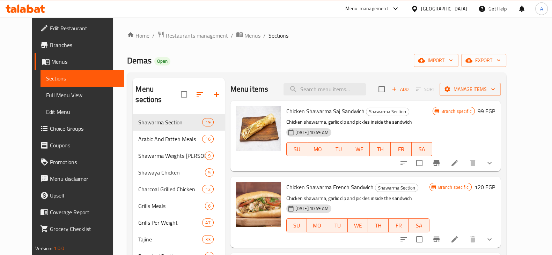
click at [498, 159] on button "show more" at bounding box center [489, 163] width 17 height 17
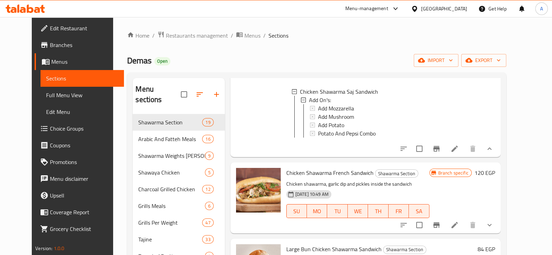
scroll to position [87, 0]
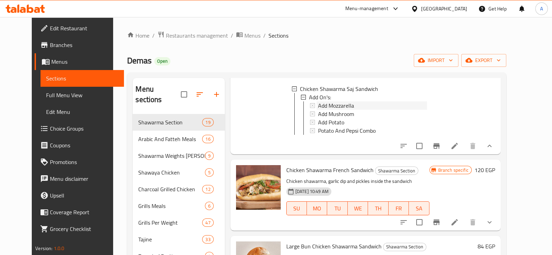
click at [351, 109] on div "Add Mozzarella" at bounding box center [372, 106] width 109 height 8
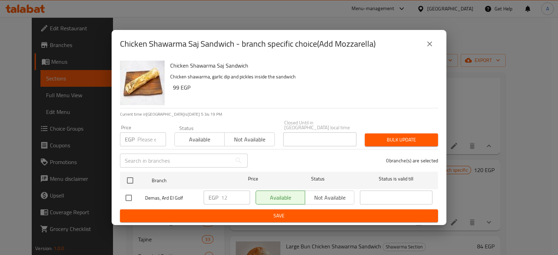
click at [198, 50] on h2 "Chicken Shawarma Saj Sandwich - branch specific choice(Add Mozzarella)" at bounding box center [248, 43] width 256 height 11
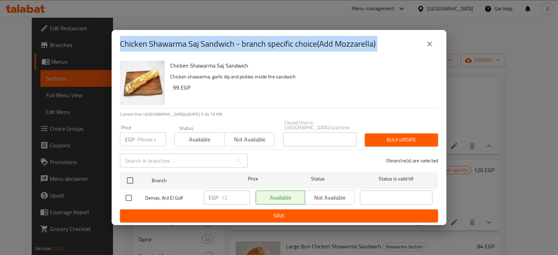
click at [198, 50] on h2 "Chicken Shawarma Saj Sandwich - branch specific choice(Add Mozzarella)" at bounding box center [248, 43] width 256 height 11
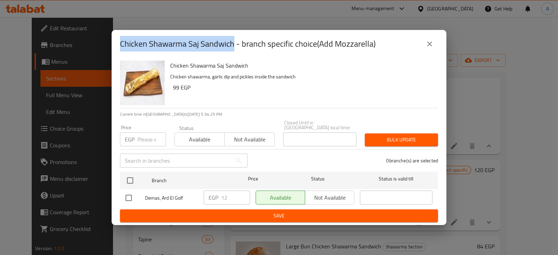
drag, startPoint x: 235, startPoint y: 49, endPoint x: 89, endPoint y: 44, distance: 146.0
click at [89, 44] on div "Chicken Shawarma Saj Sandwich - branch specific choice(Add Mozzarella) Chicken …" at bounding box center [279, 127] width 558 height 255
click at [434, 47] on button "close" at bounding box center [430, 44] width 17 height 17
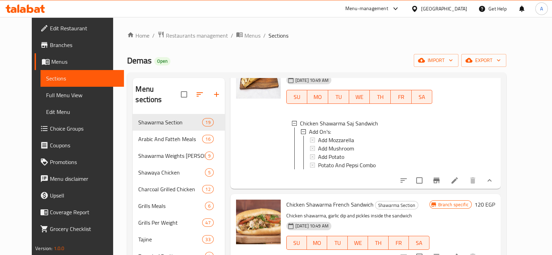
scroll to position [0, 0]
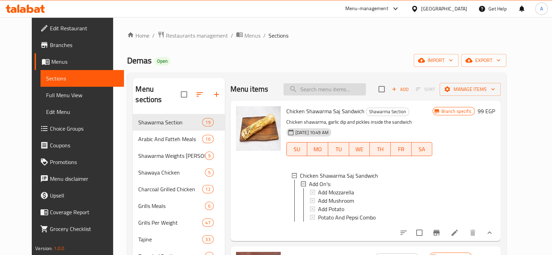
click at [320, 95] on input "search" at bounding box center [324, 89] width 82 height 12
paste input "العرض الثاني"
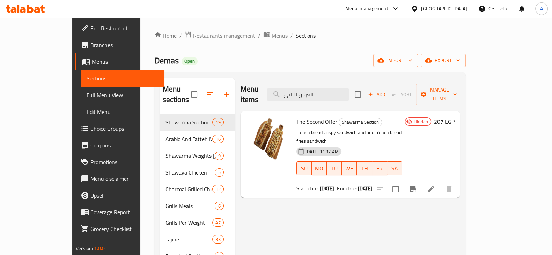
type input "العرض الثاني"
drag, startPoint x: 295, startPoint y: 185, endPoint x: 346, endPoint y: 197, distance: 52.1
click at [325, 128] on p "french bread crispy sandwich and and french bread fries sandwich" at bounding box center [349, 136] width 106 height 17
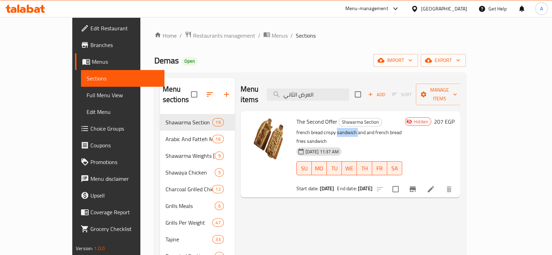
click at [325, 128] on p "french bread crispy sandwich and and french bread fries sandwich" at bounding box center [349, 136] width 106 height 17
click at [319, 117] on span "The Second Offer" at bounding box center [316, 122] width 41 height 10
click at [368, 175] on div "The Second Offer Shawarma Section french bread crispy sandwich and and french b…" at bounding box center [349, 154] width 111 height 81
click at [364, 175] on div "The Second Offer Shawarma Section french bread crispy sandwich and and french b…" at bounding box center [349, 154] width 111 height 81
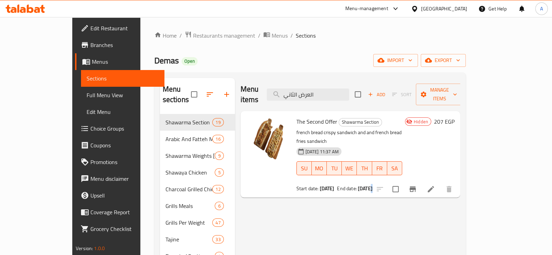
click at [363, 184] on b "30-11-2025" at bounding box center [365, 188] width 15 height 9
